Goal: Transaction & Acquisition: Obtain resource

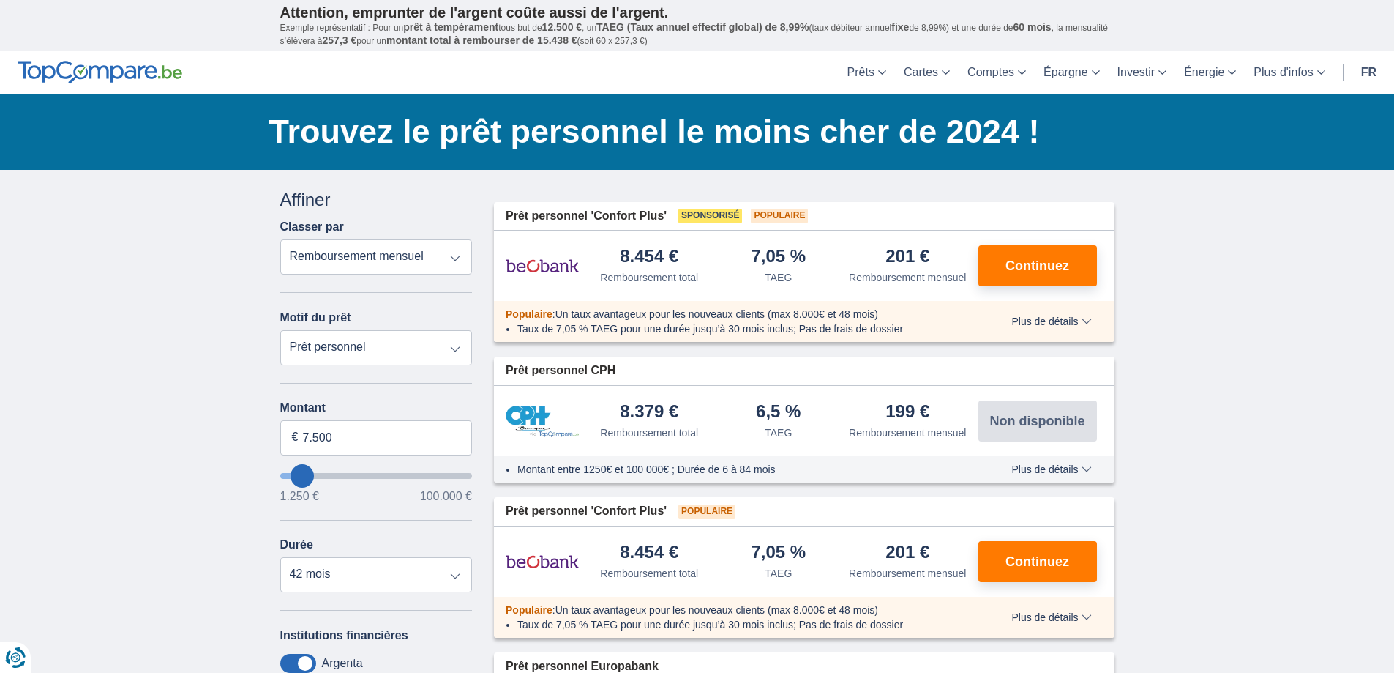
scroll to position [73, 0]
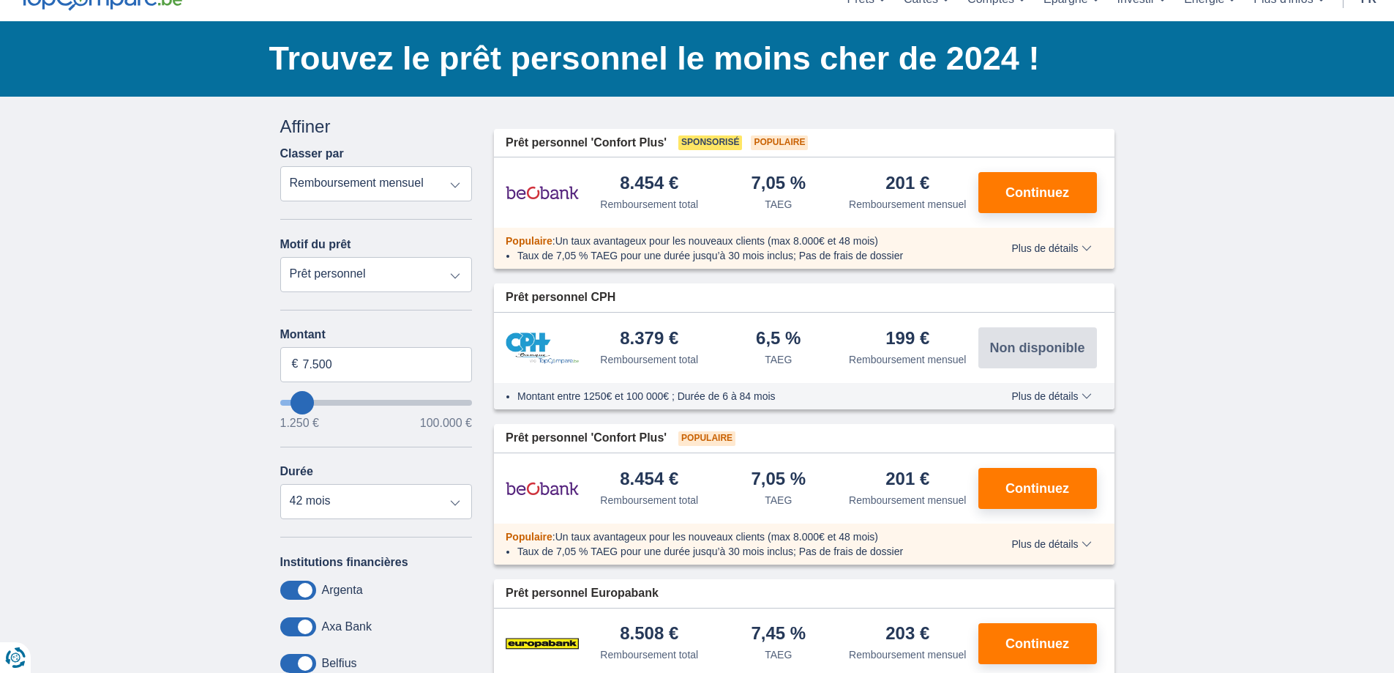
click at [457, 268] on select "Prêt personnel Voiture Moto / vélo Caravane / mobilhome Travaux Energie Rachat …" at bounding box center [376, 274] width 192 height 35
select select "overdrafts"
click at [280, 257] on select "Prêt personnel Voiture Moto / vélo Caravane / mobilhome Travaux Energie Rachat …" at bounding box center [376, 274] width 192 height 35
type input "2.000"
type input "2500"
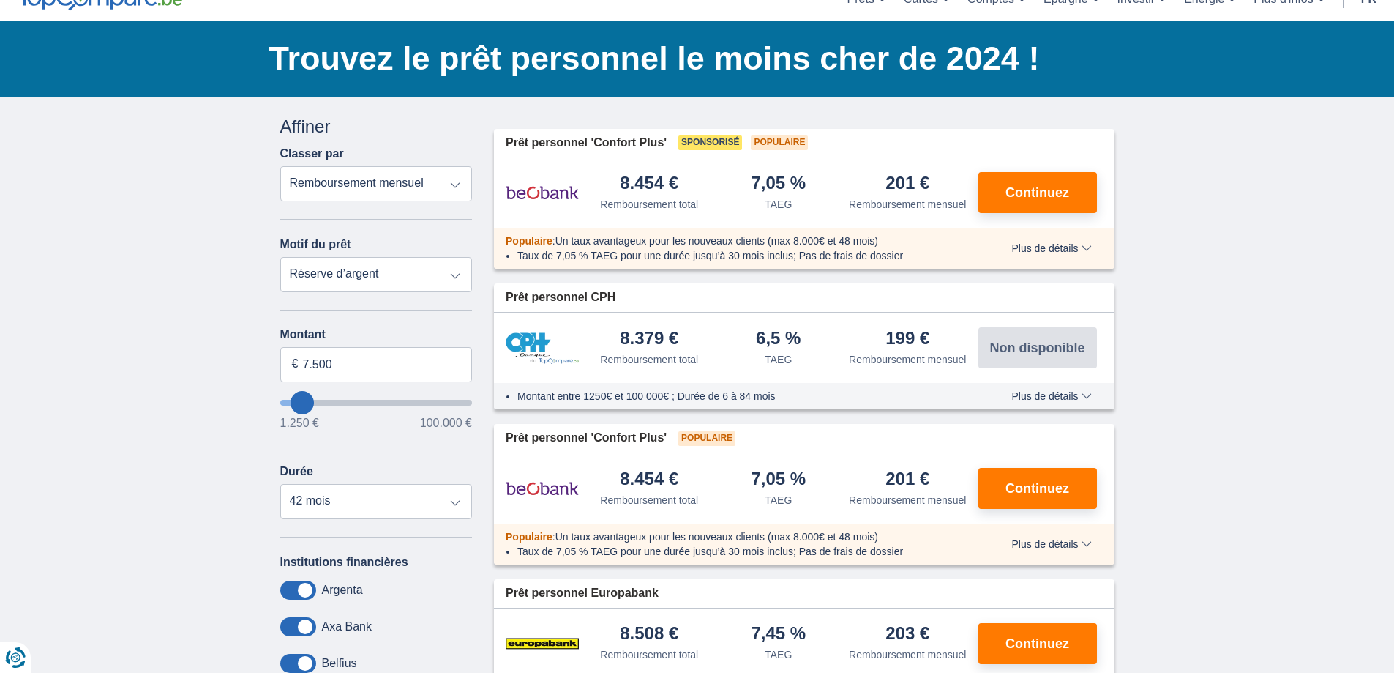
select select "24"
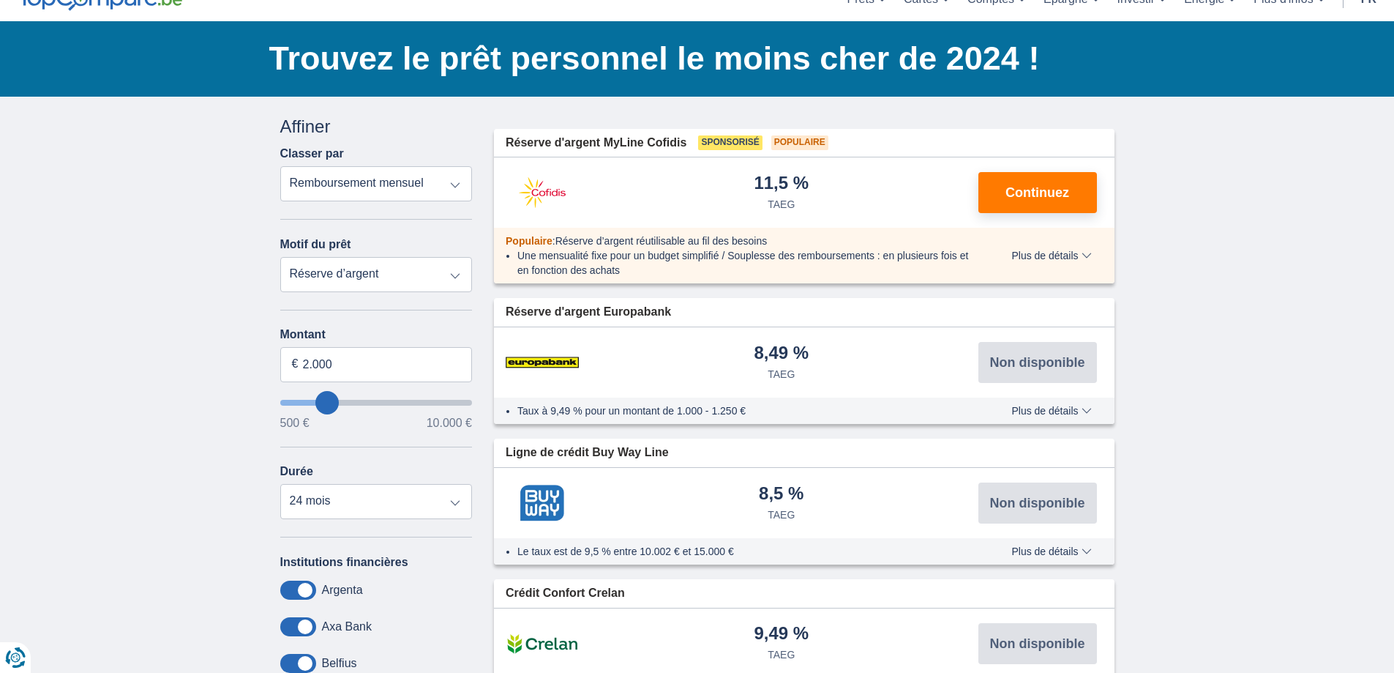
click at [472, 403] on div "Annuler Filtres Affiner Classer par Remboursement total TAEG Remboursement mens…" at bounding box center [376, 462] width 214 height 696
type input "9.500"
type input "9500"
click at [465, 404] on input "wantToBorrow" at bounding box center [376, 403] width 192 height 6
select select "48"
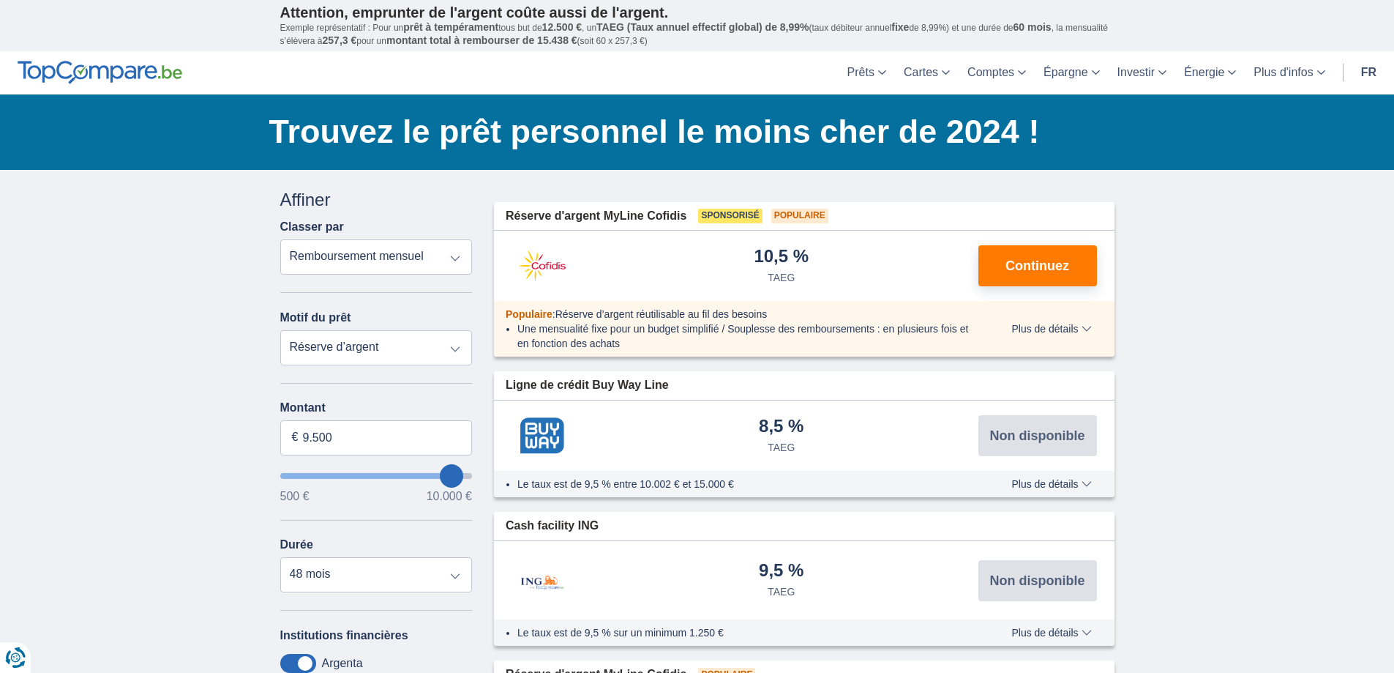
click at [468, 473] on input "wantToBorrow" at bounding box center [376, 476] width 192 height 6
click at [468, 475] on input "wantToBorrow" at bounding box center [376, 476] width 192 height 6
click at [380, 437] on input "9.500" at bounding box center [376, 437] width 192 height 35
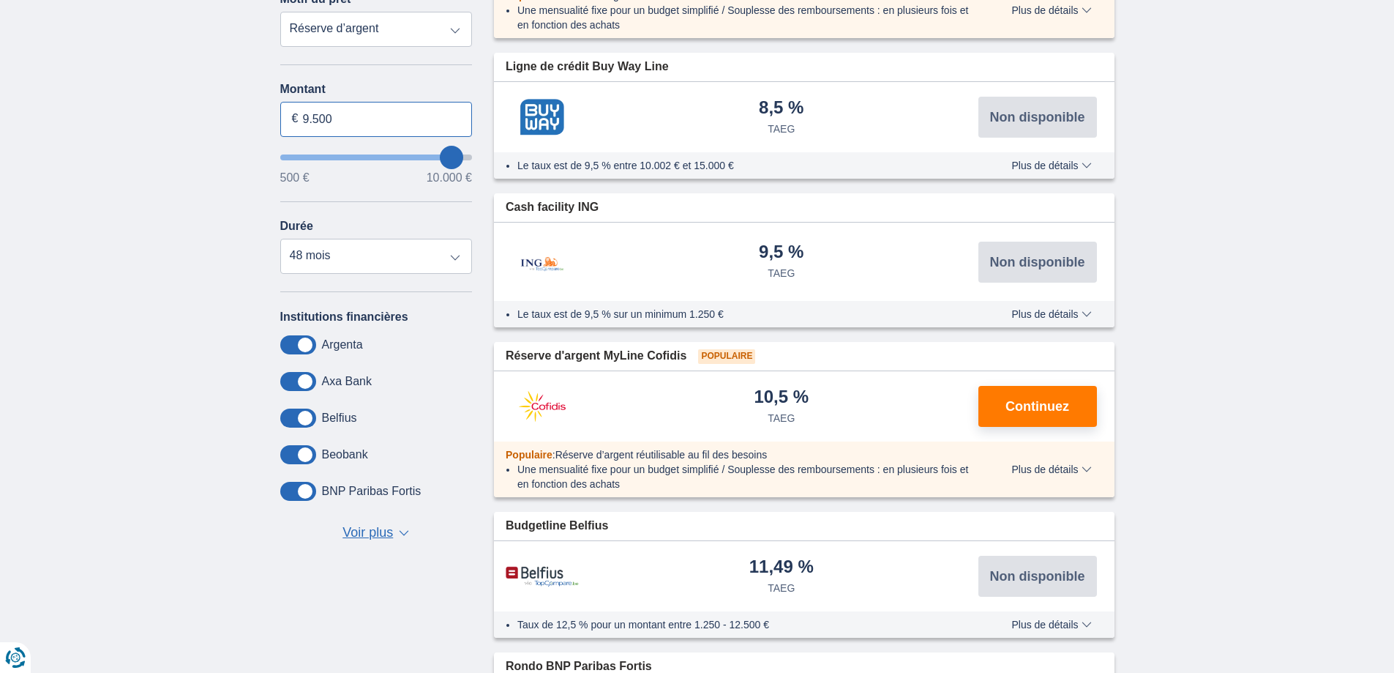
scroll to position [293, 0]
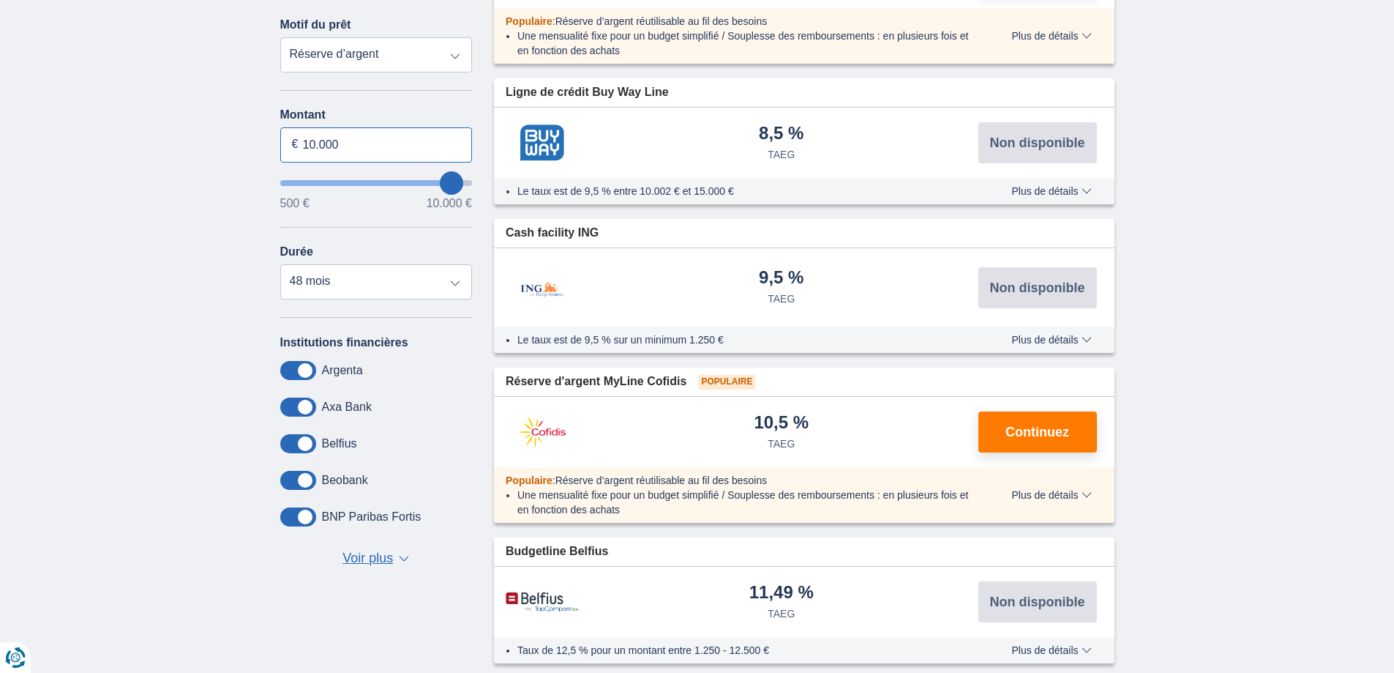
type input "10.000"
type input "9500"
click at [231, 258] on div "× widget.non-eligible-application.title widget.non-eligible-application.text no…" at bounding box center [697, 365] width 1394 height 976
click at [318, 284] on select "12 mois 18 mois 24 mois 30 mois 36 mois 42 mois 48 mois" at bounding box center [376, 281] width 192 height 35
click at [280, 264] on select "12 mois 18 mois 24 mois 30 mois 36 mois 42 mois 48 mois" at bounding box center [376, 281] width 192 height 35
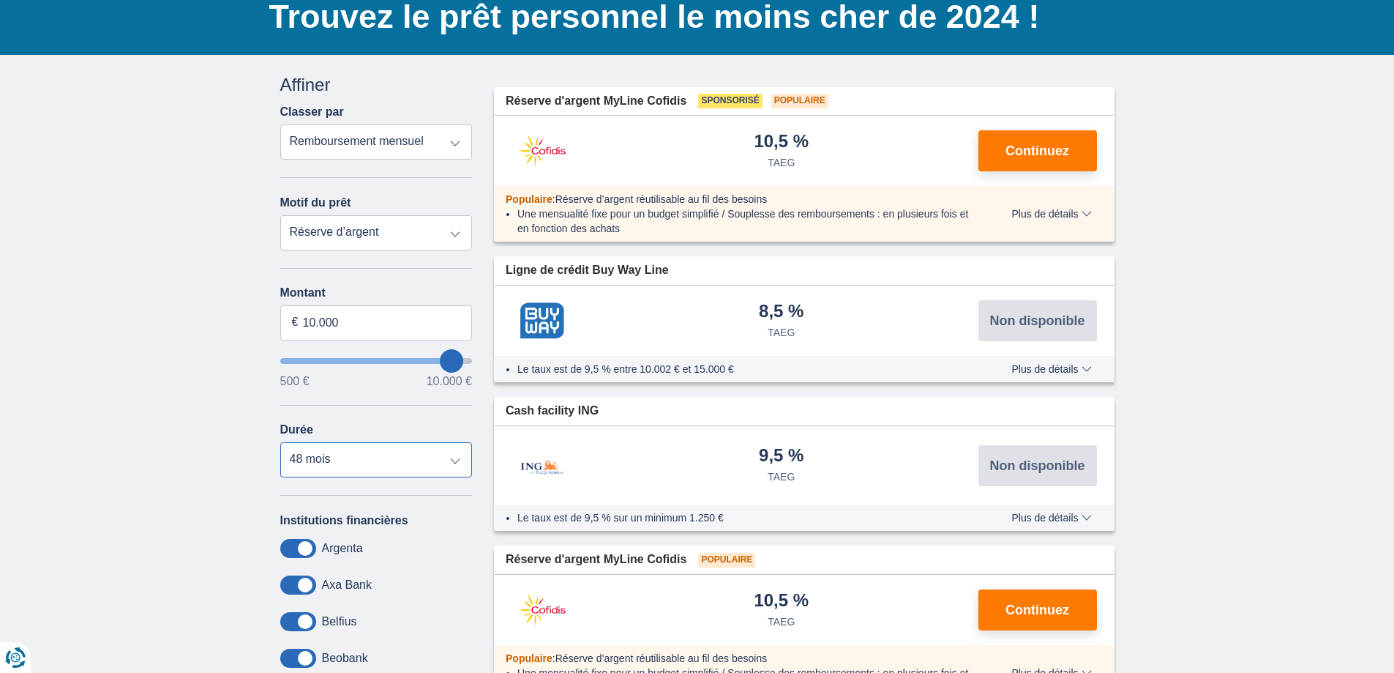
scroll to position [73, 0]
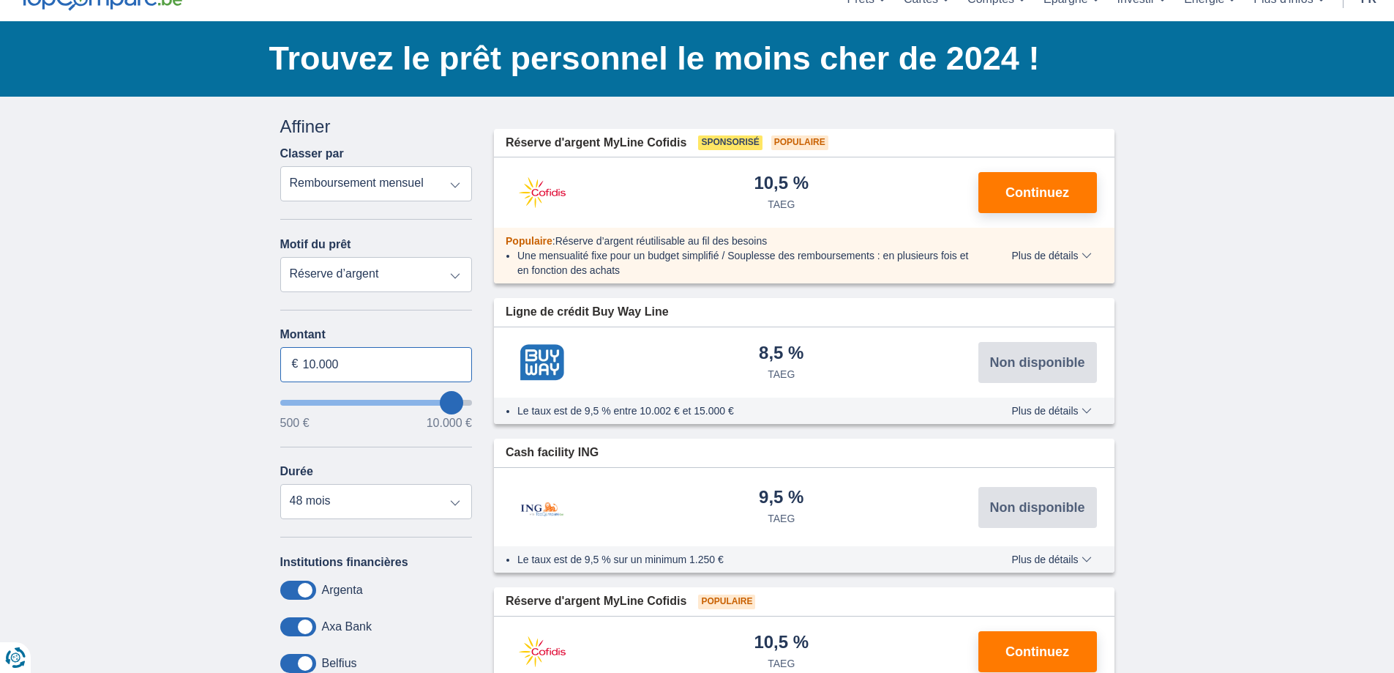
click at [332, 363] on input "10.000" at bounding box center [376, 364] width 192 height 35
type input "5.000"
type input "5500"
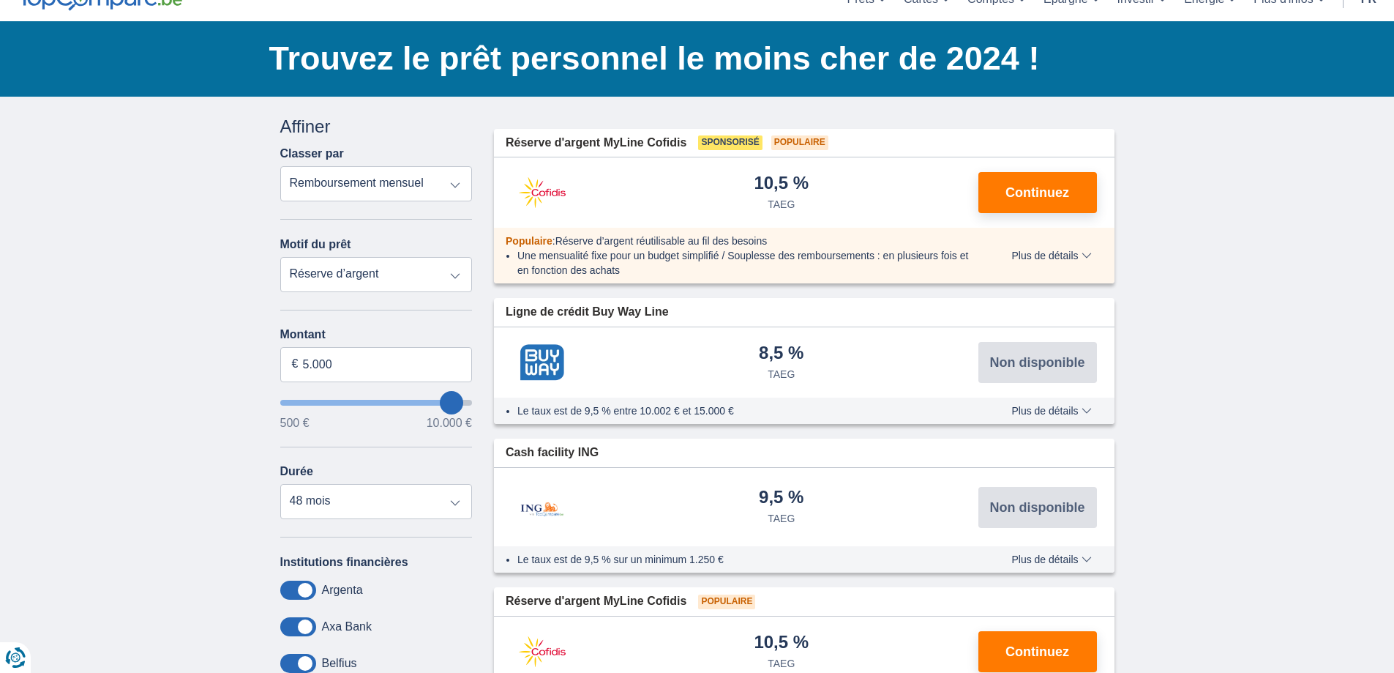
select select "36"
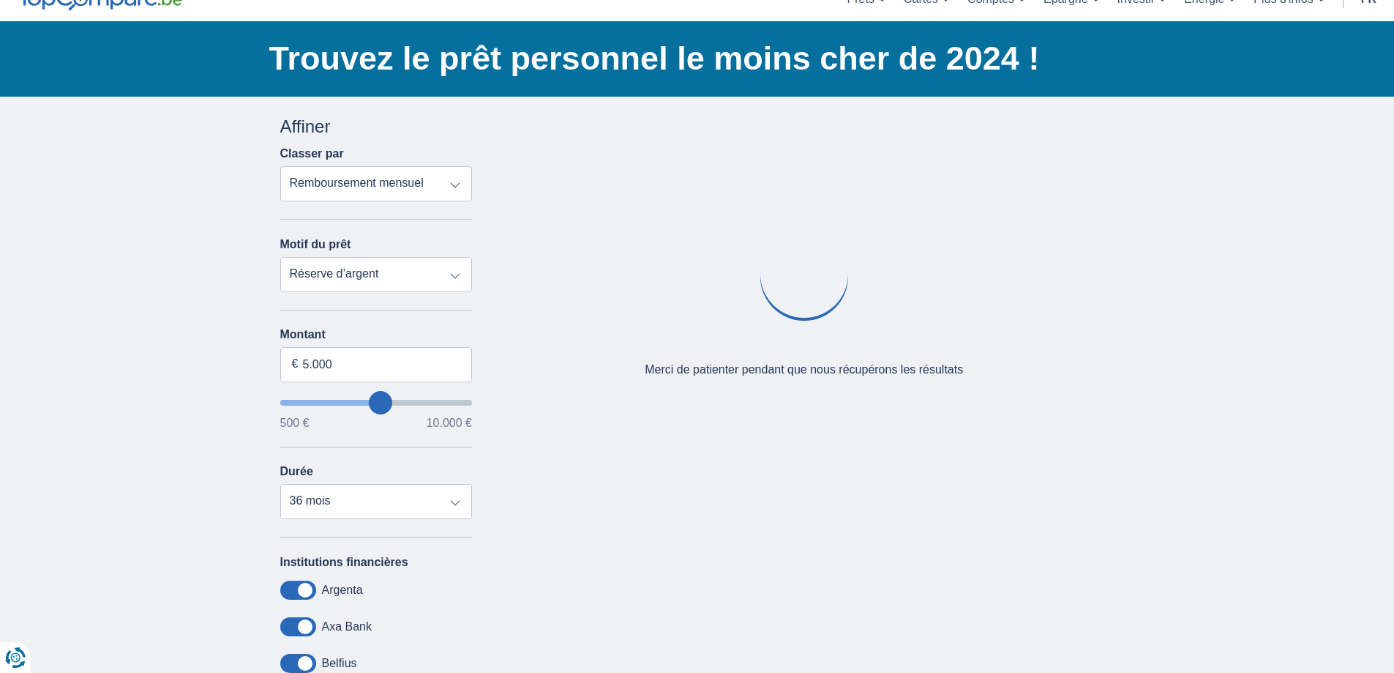
click at [236, 340] on div "× widget.non-eligible-application.title widget.non-eligible-application.text no…" at bounding box center [697, 471] width 1394 height 749
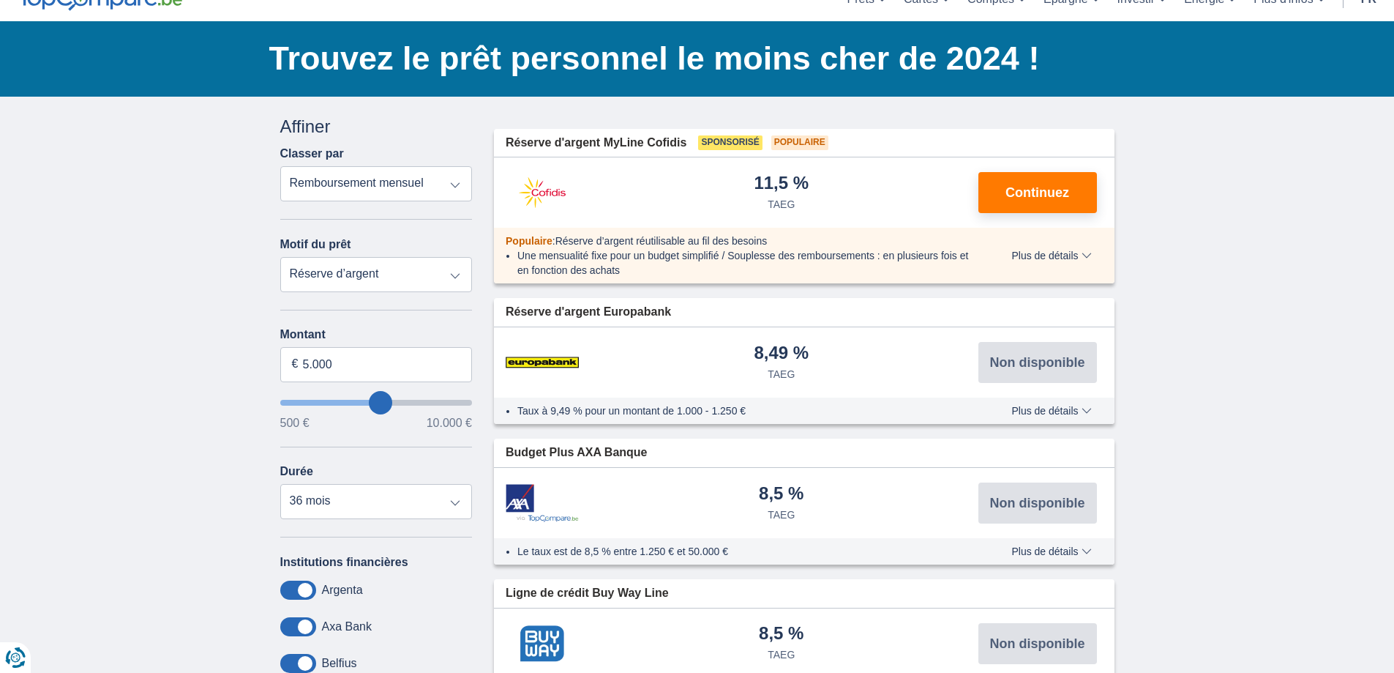
click at [386, 280] on select "Prêt personnel Voiture Moto / vélo Caravane / mobilhome Travaux Energie Rachat …" at bounding box center [376, 274] width 192 height 35
select select "personalLoan"
click at [280, 257] on select "Prêt personnel Voiture Moto / vélo Caravane / mobilhome Travaux Energie Rachat …" at bounding box center [376, 274] width 192 height 35
type input "7.500"
type input "7250"
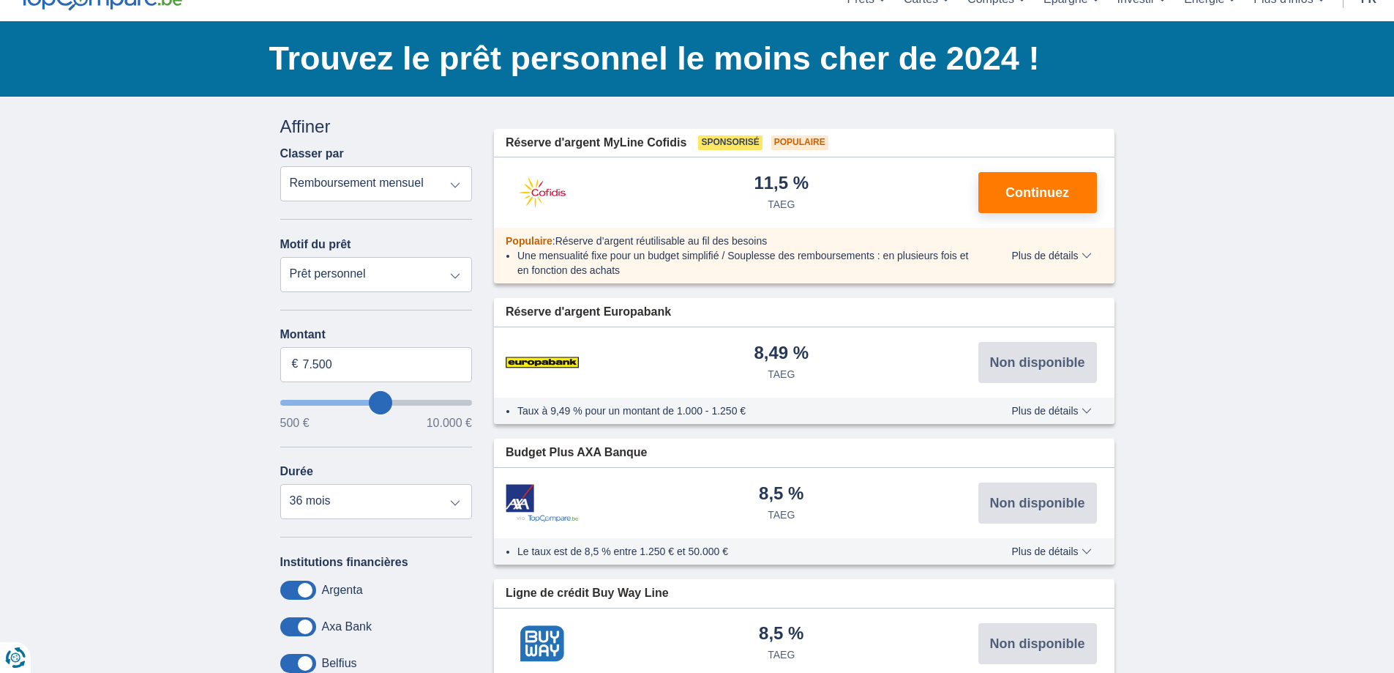
select select "42"
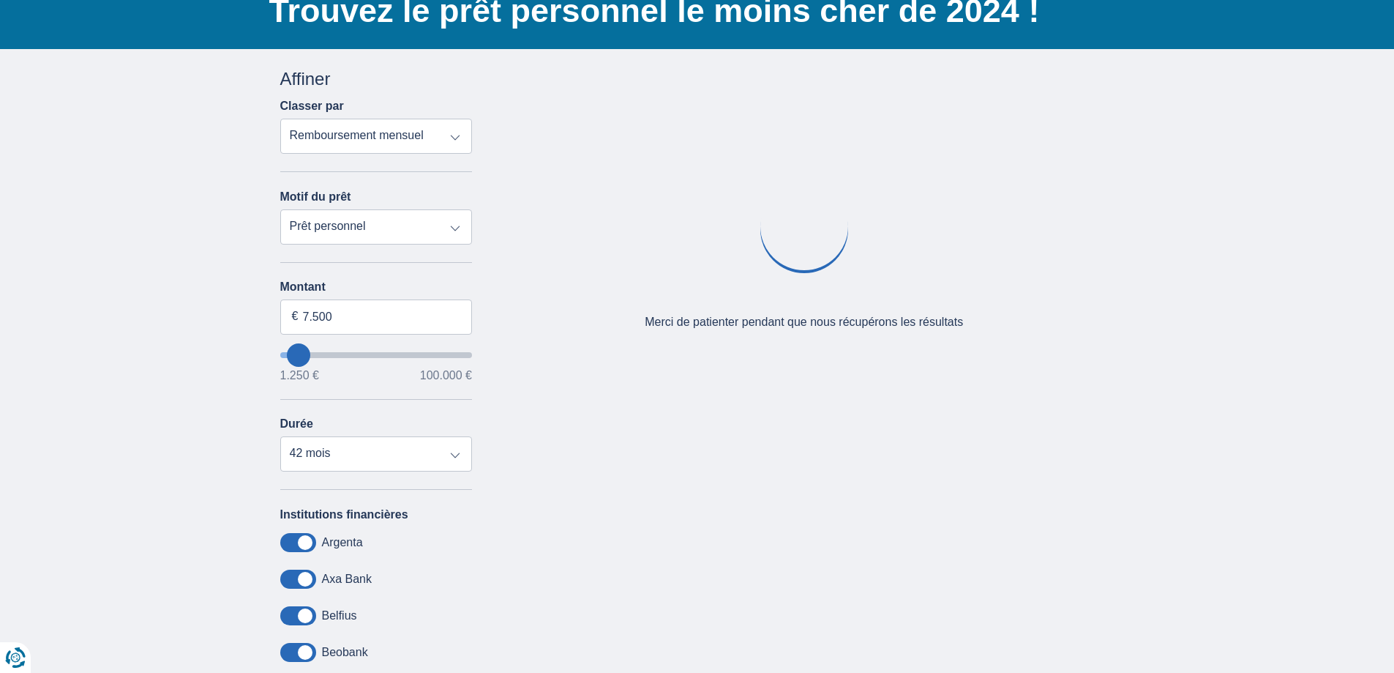
scroll to position [146, 0]
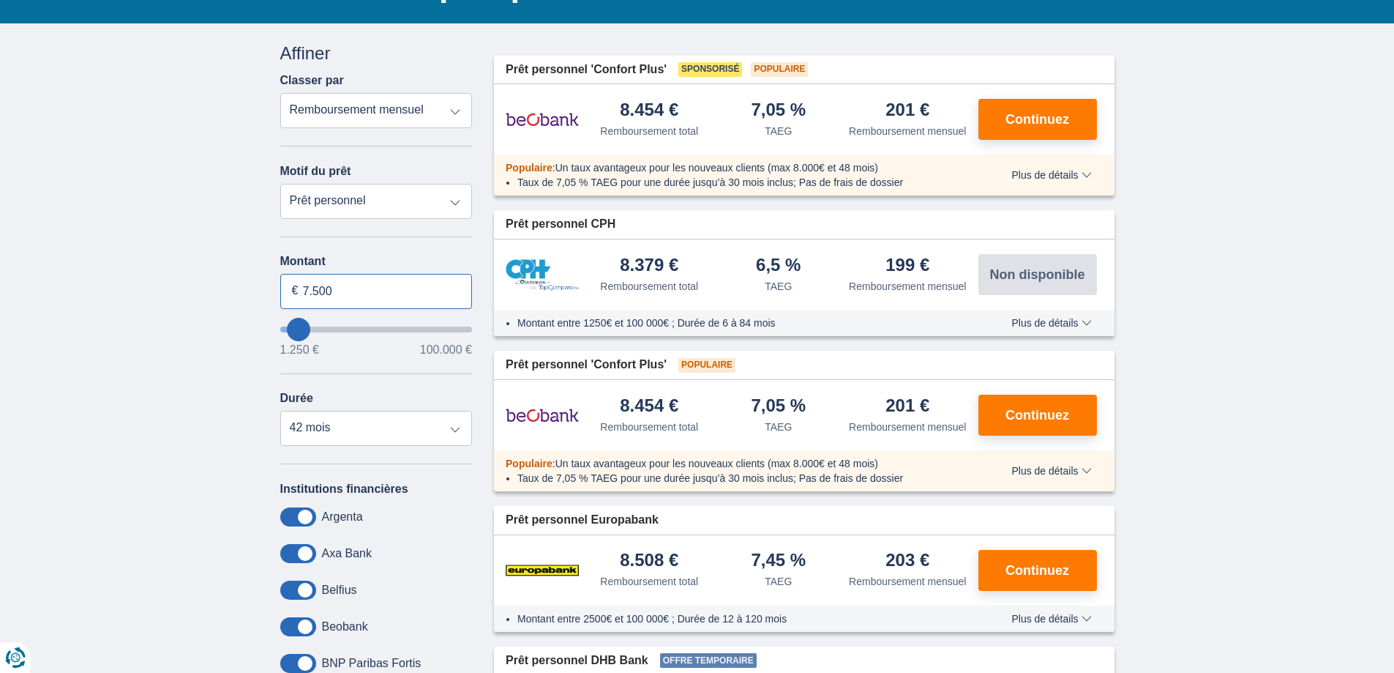
click at [355, 289] on input "7.500" at bounding box center [376, 291] width 192 height 35
type input "10.000"
type input "10250"
click at [170, 351] on div "× widget.non-eligible-application.title widget.non-eligible-application.text no…" at bounding box center [697, 423] width 1394 height 800
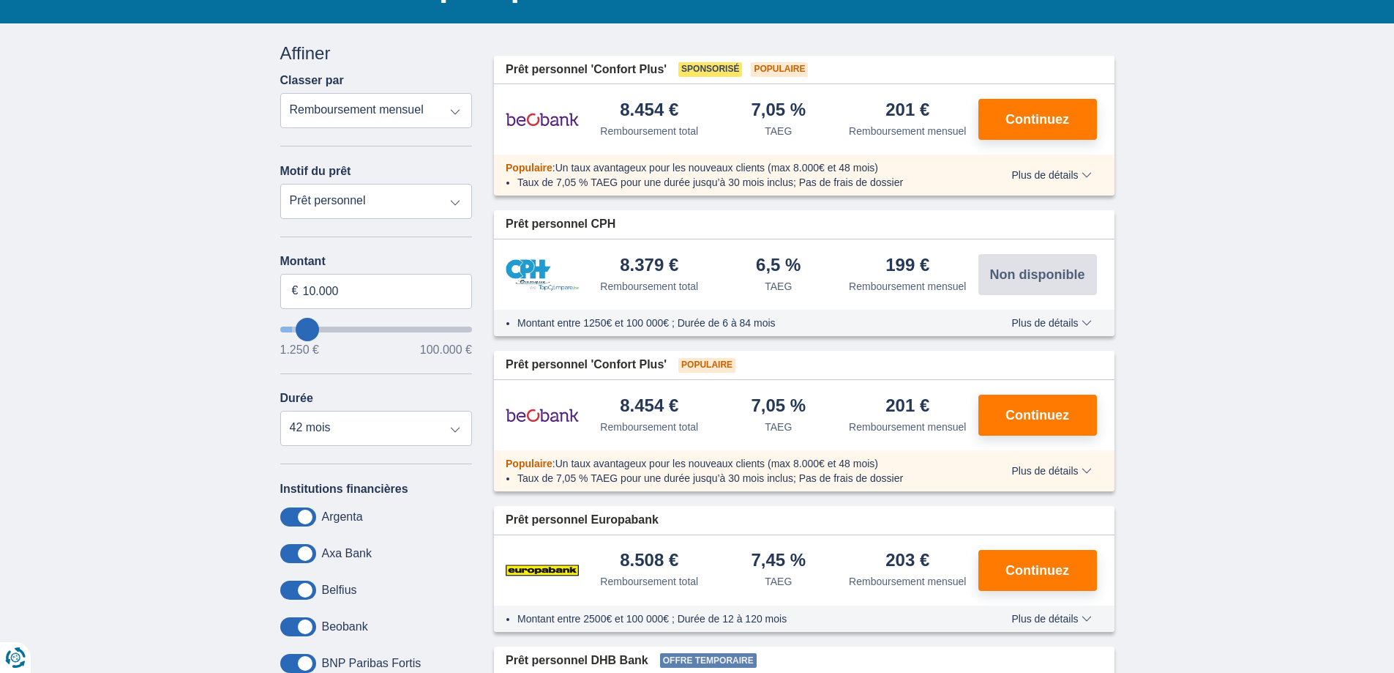
select select "48"
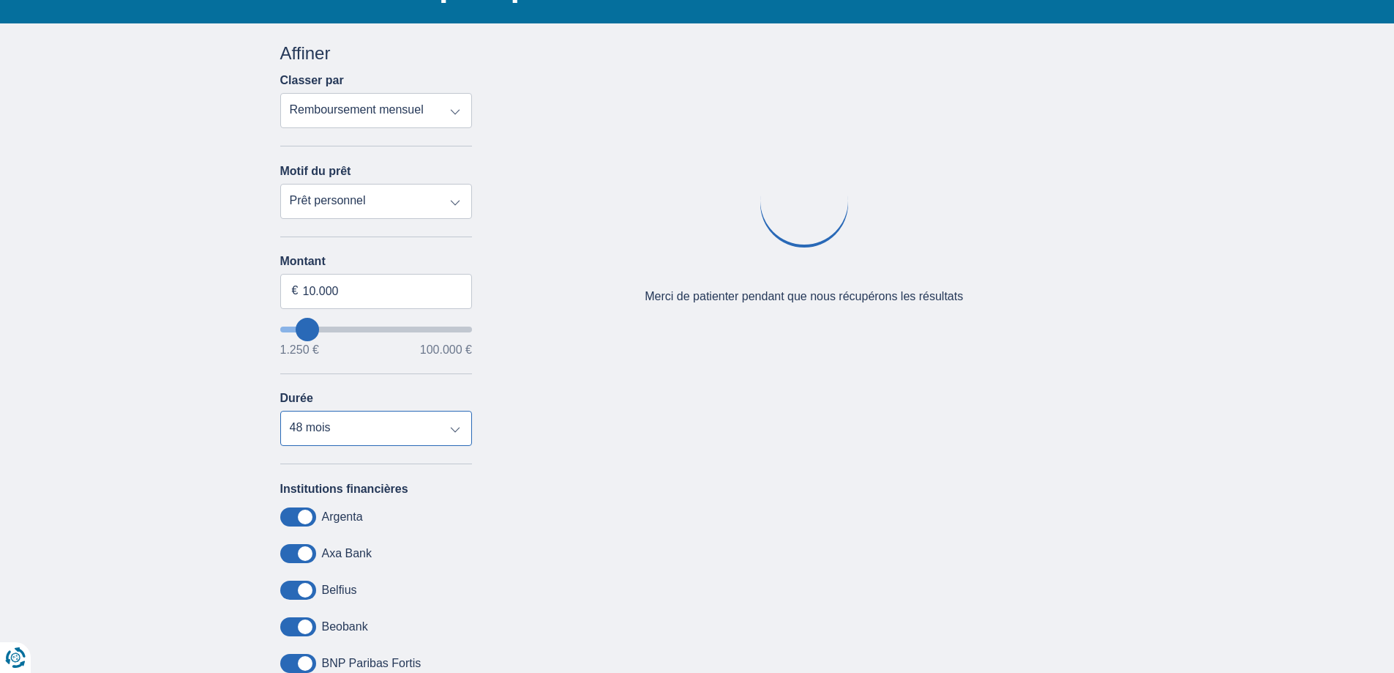
click at [357, 430] on select "12 mois 18 mois 24 mois 30 mois 36 mois 42 mois 48 mois" at bounding box center [376, 428] width 192 height 35
click at [280, 411] on select "12 mois 18 mois 24 mois 30 mois 36 mois 42 mois 48 mois" at bounding box center [376, 428] width 192 height 35
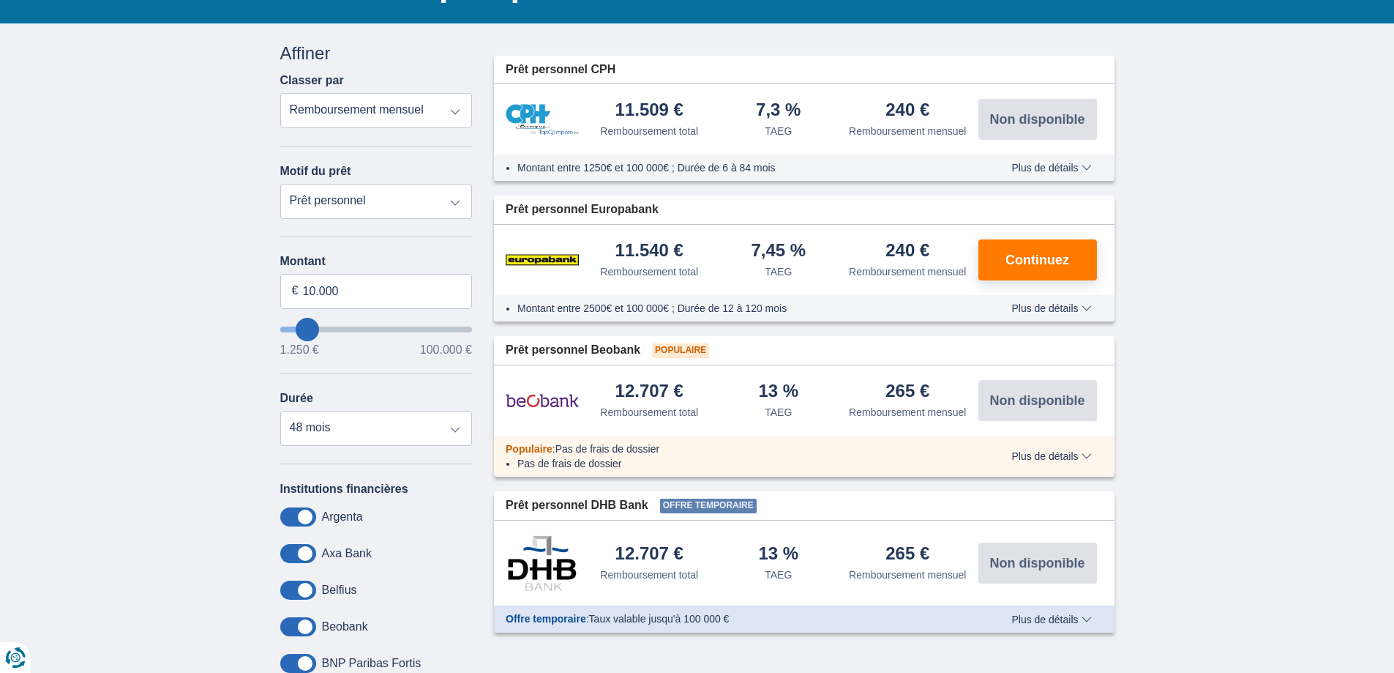
click at [216, 400] on div "× widget.non-eligible-application.title widget.non-eligible-application.text no…" at bounding box center [697, 397] width 1394 height 749
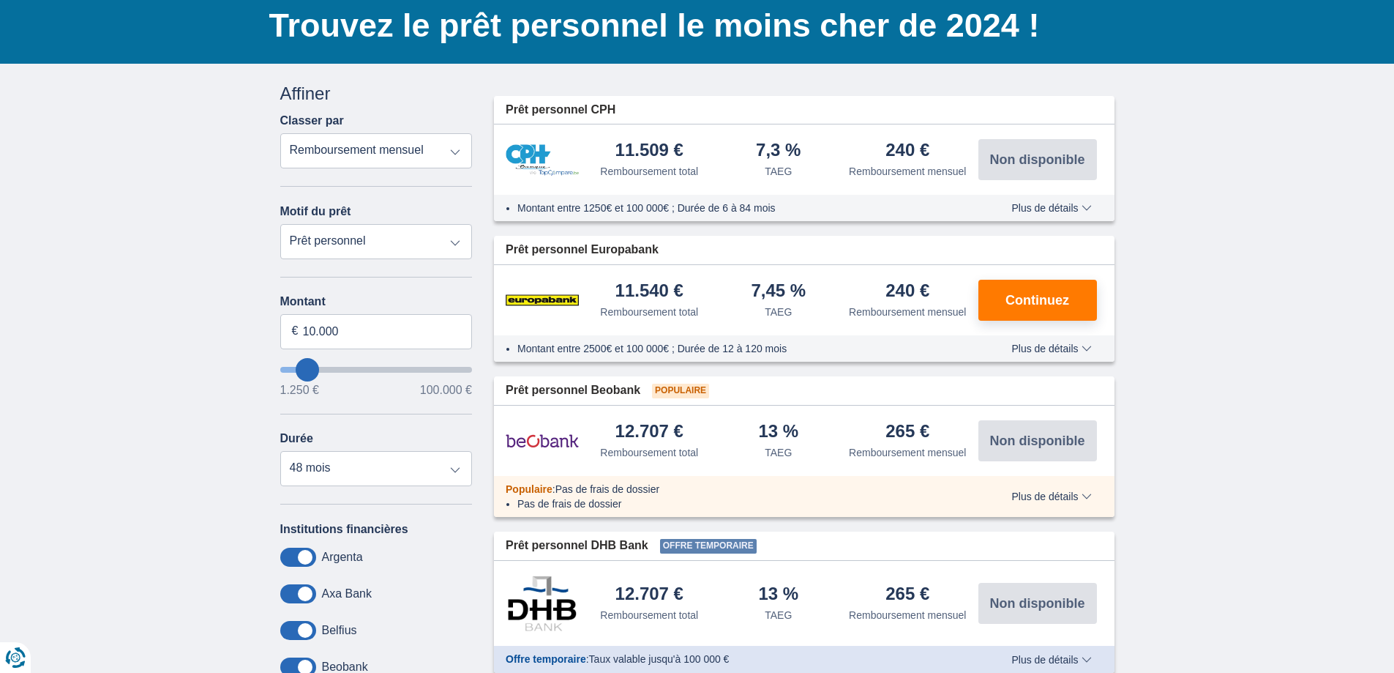
scroll to position [73, 0]
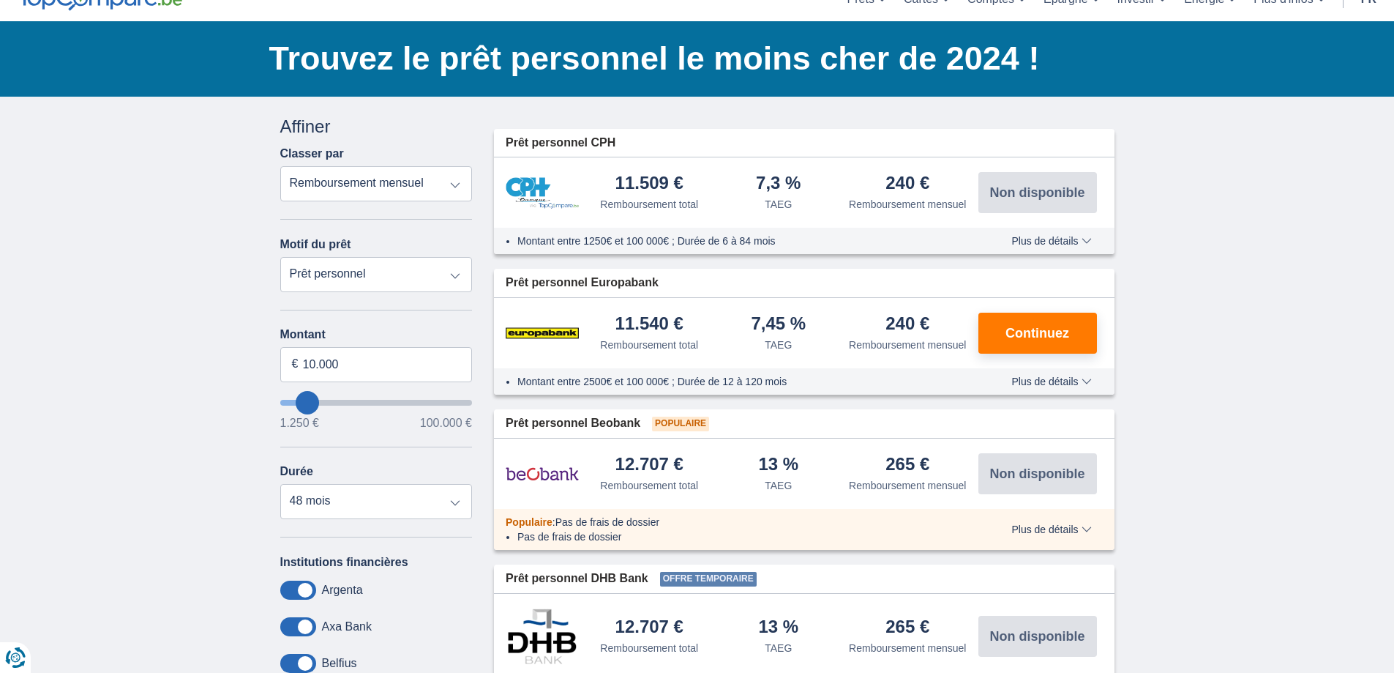
click at [1085, 240] on span "Plus de détails" at bounding box center [1051, 241] width 80 height 10
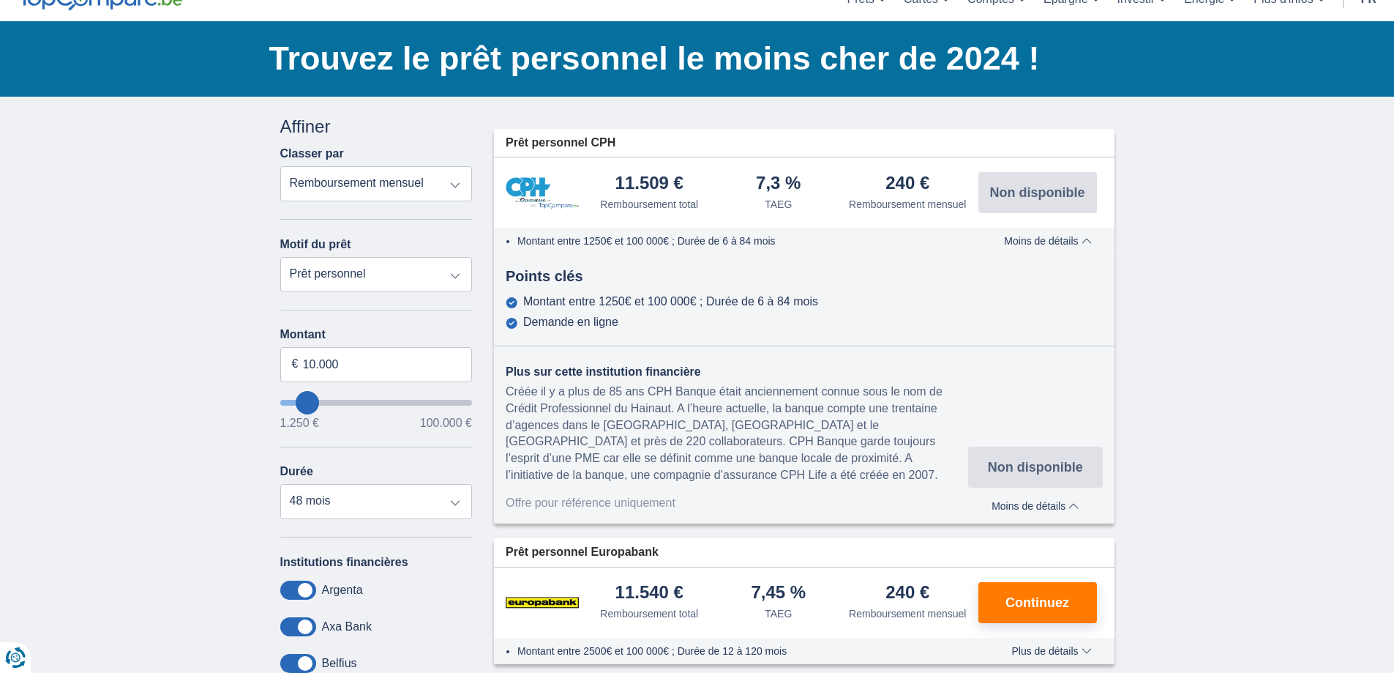
click at [1085, 240] on span "Moins de détails" at bounding box center [1047, 241] width 87 height 10
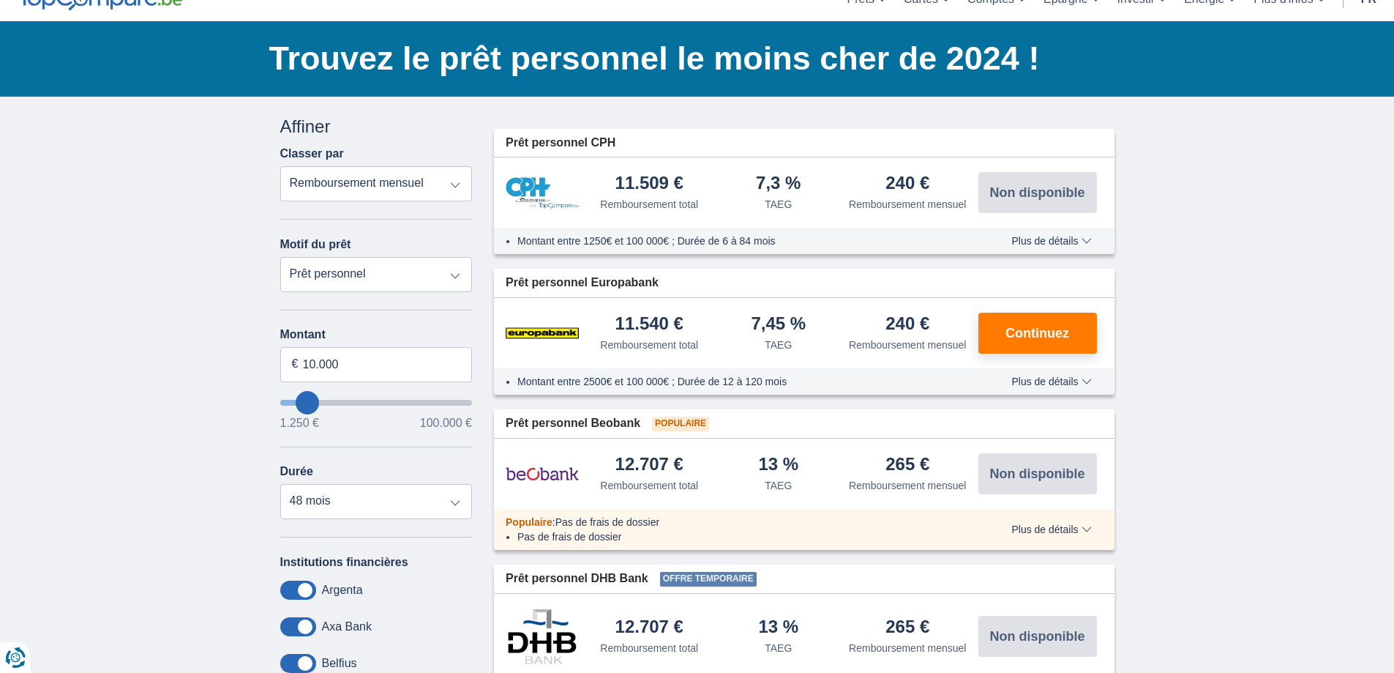
click at [1164, 262] on div "× widget.non-eligible-application.title widget.non-eligible-application.text no…" at bounding box center [697, 471] width 1394 height 749
click at [1069, 326] on span "Continuez" at bounding box center [1038, 332] width 64 height 13
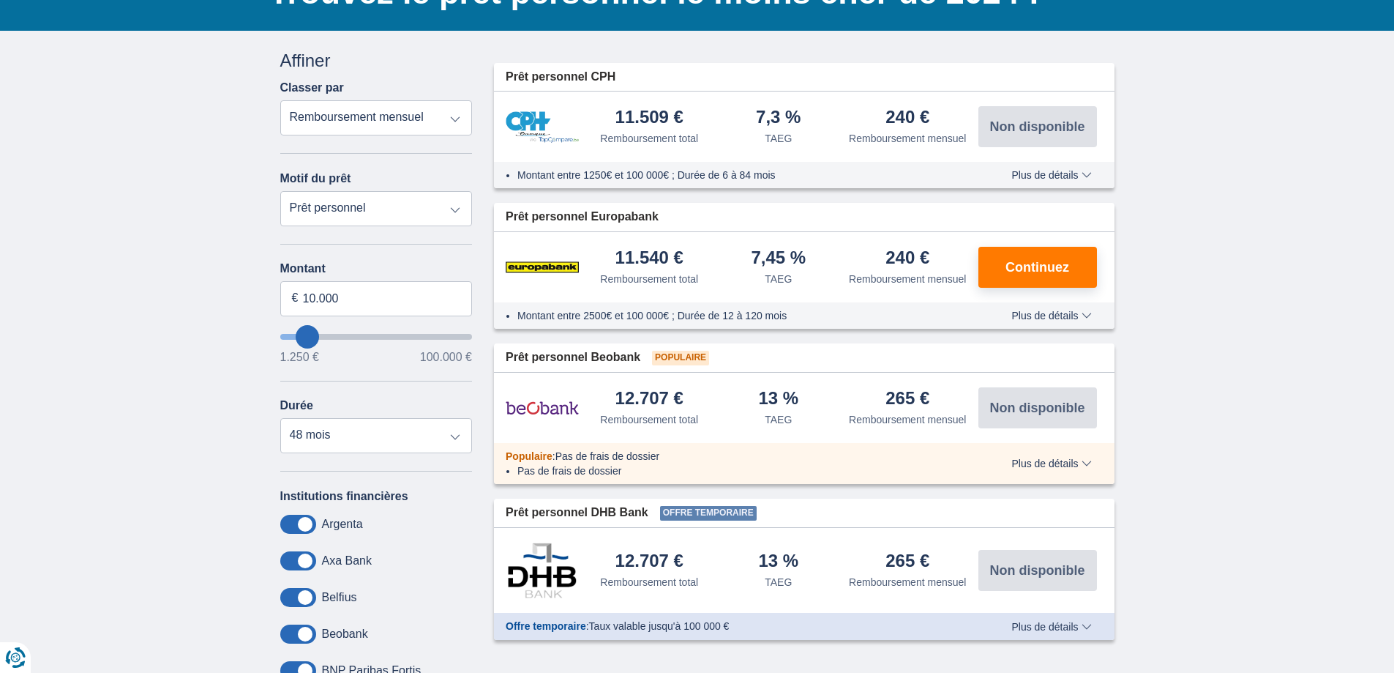
scroll to position [0, 0]
